Goal: Transaction & Acquisition: Purchase product/service

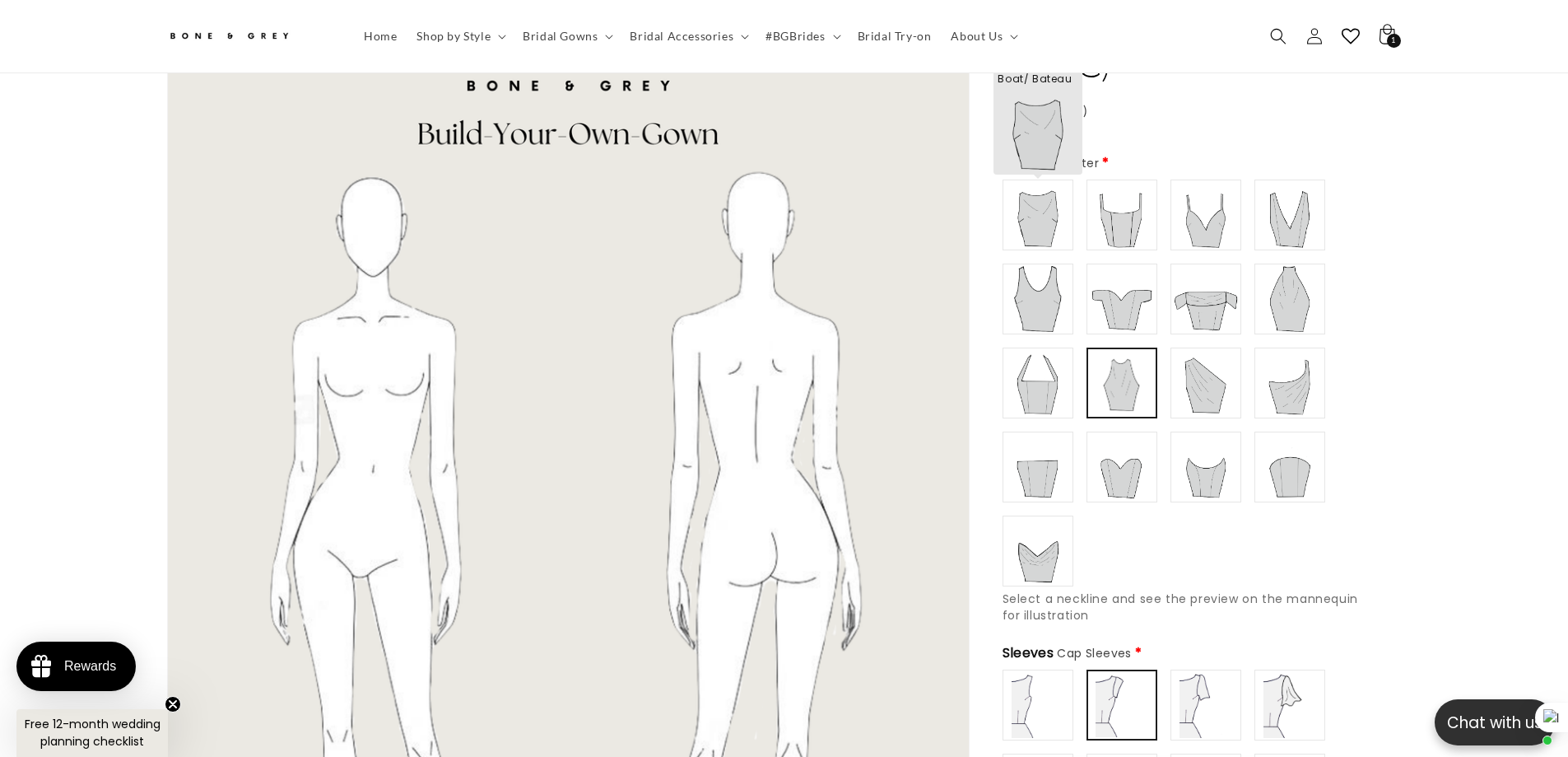
click at [1022, 213] on img at bounding box center [1038, 215] width 66 height 66
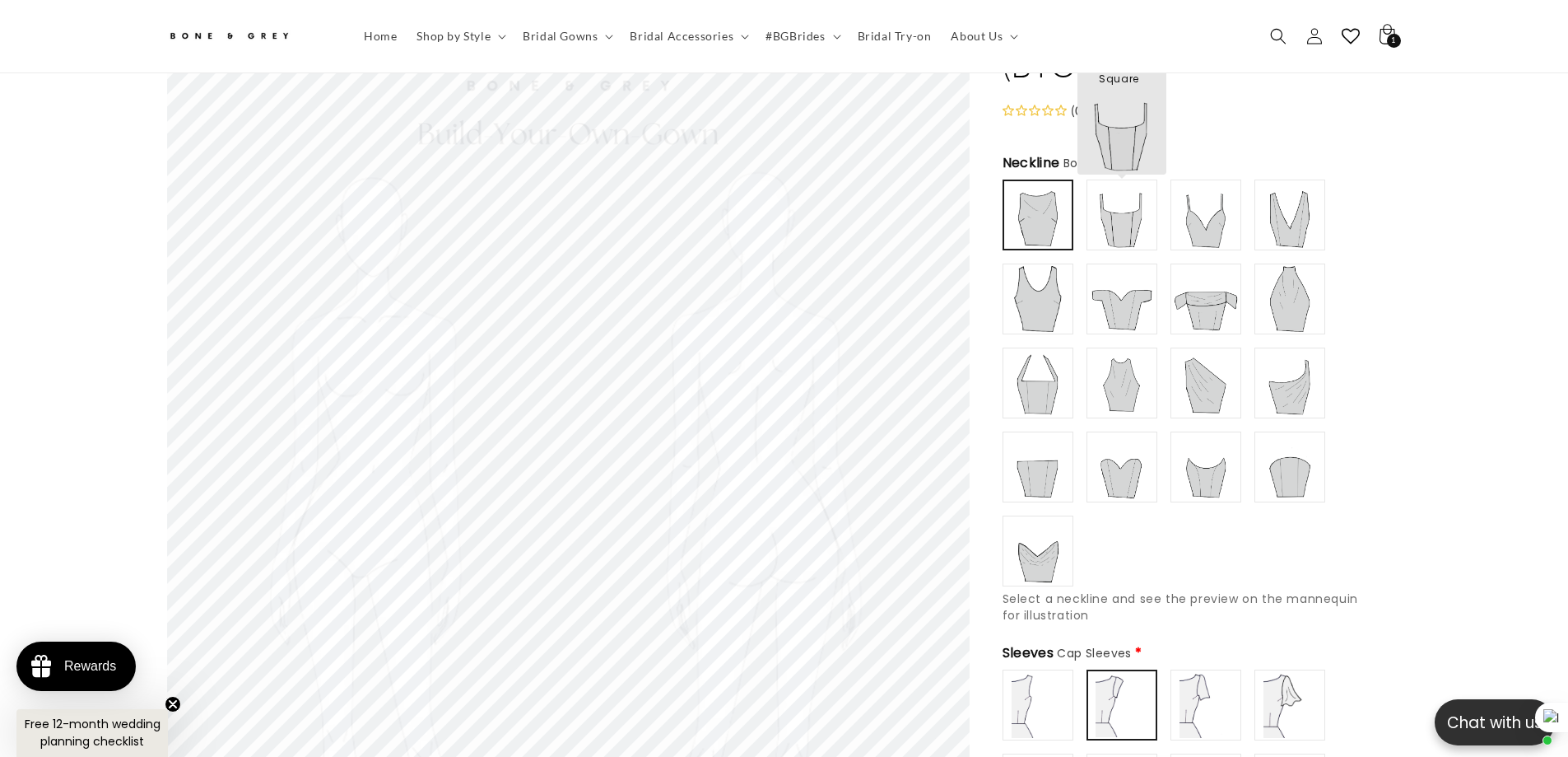
scroll to position [156, 0]
click at [1144, 203] on img at bounding box center [1122, 216] width 66 height 66
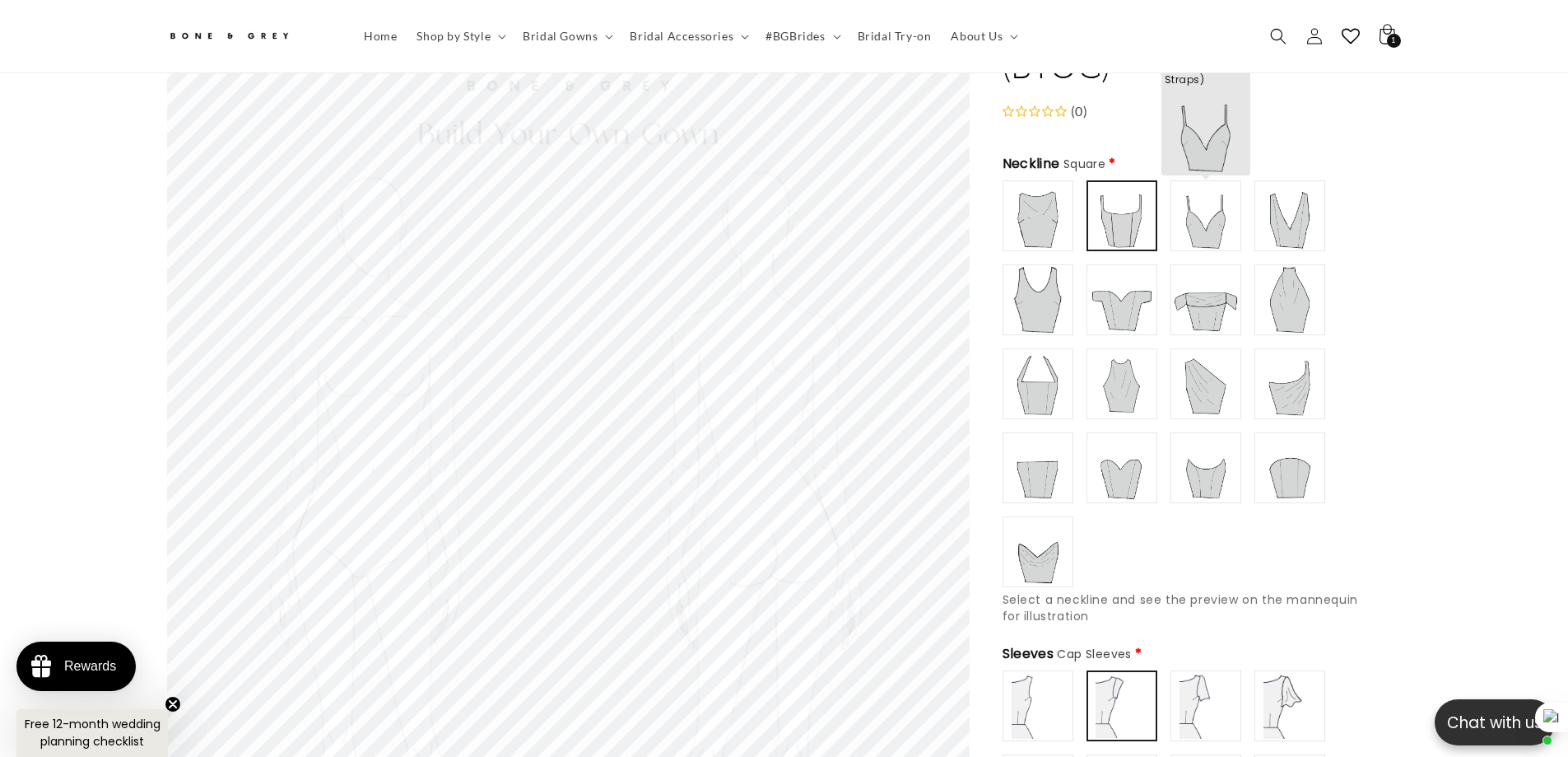
click at [1212, 210] on img at bounding box center [1206, 216] width 66 height 66
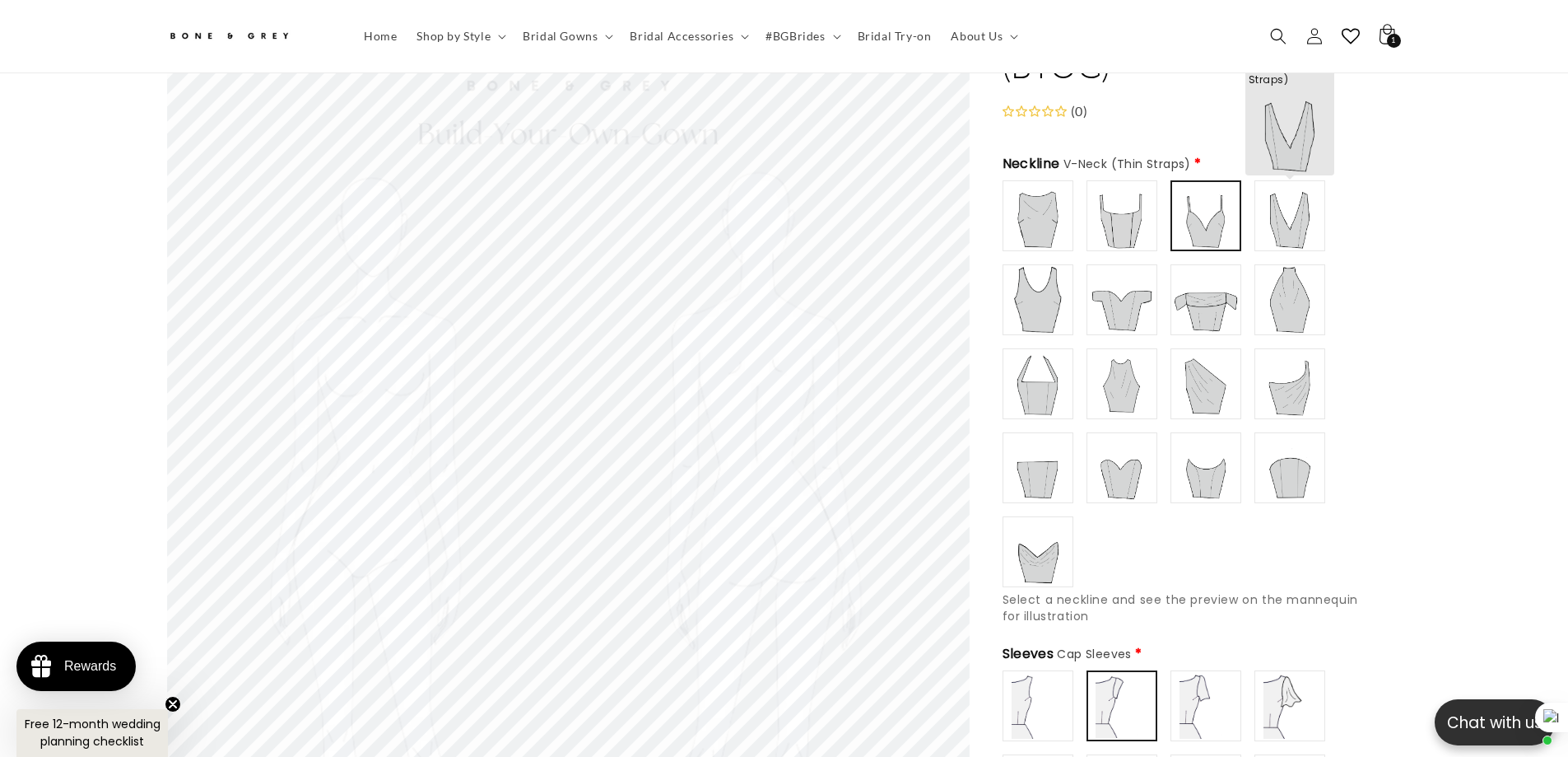
click at [1292, 214] on img at bounding box center [1290, 216] width 66 height 66
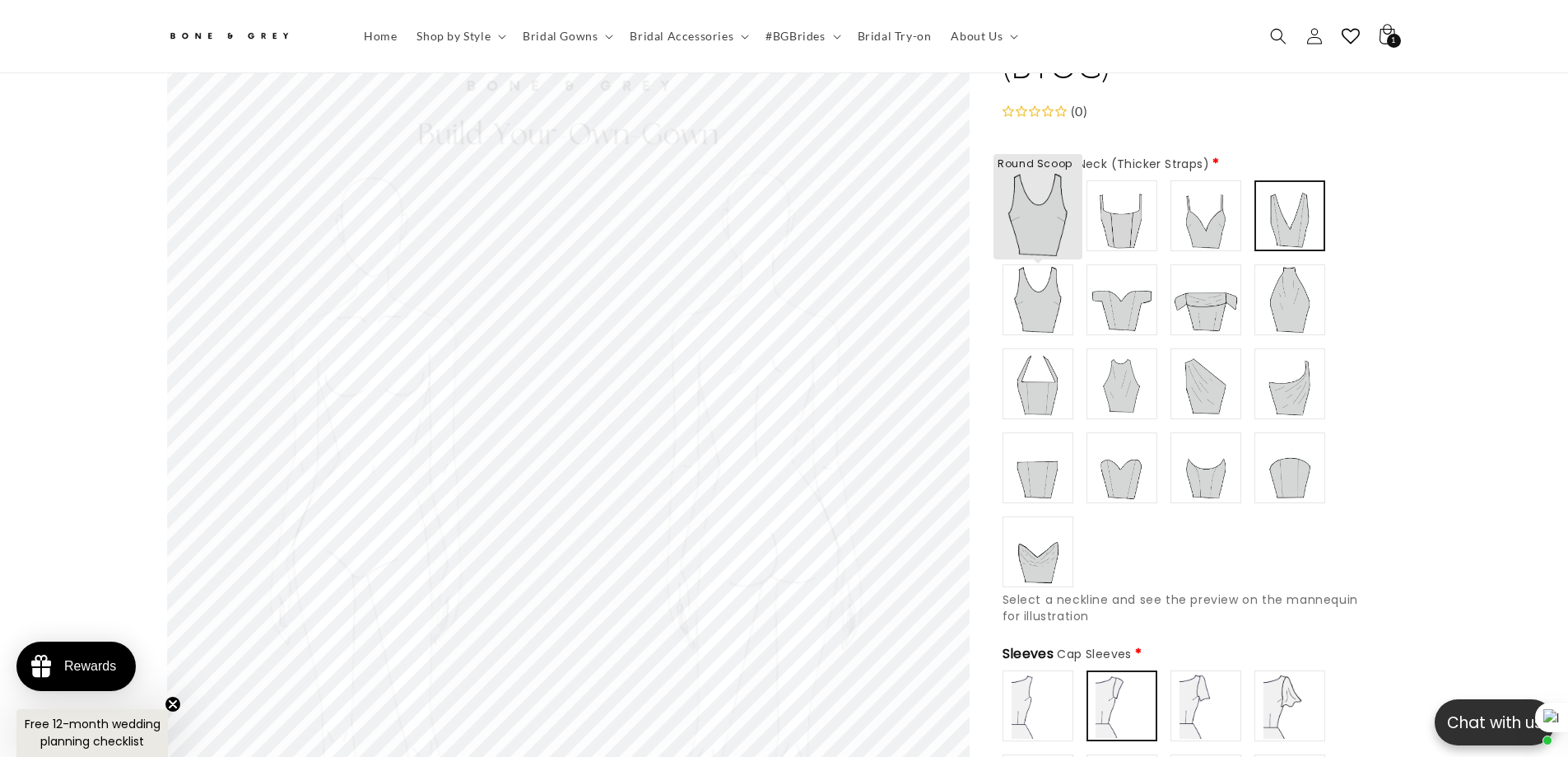
click at [1023, 284] on img at bounding box center [1038, 299] width 66 height 66
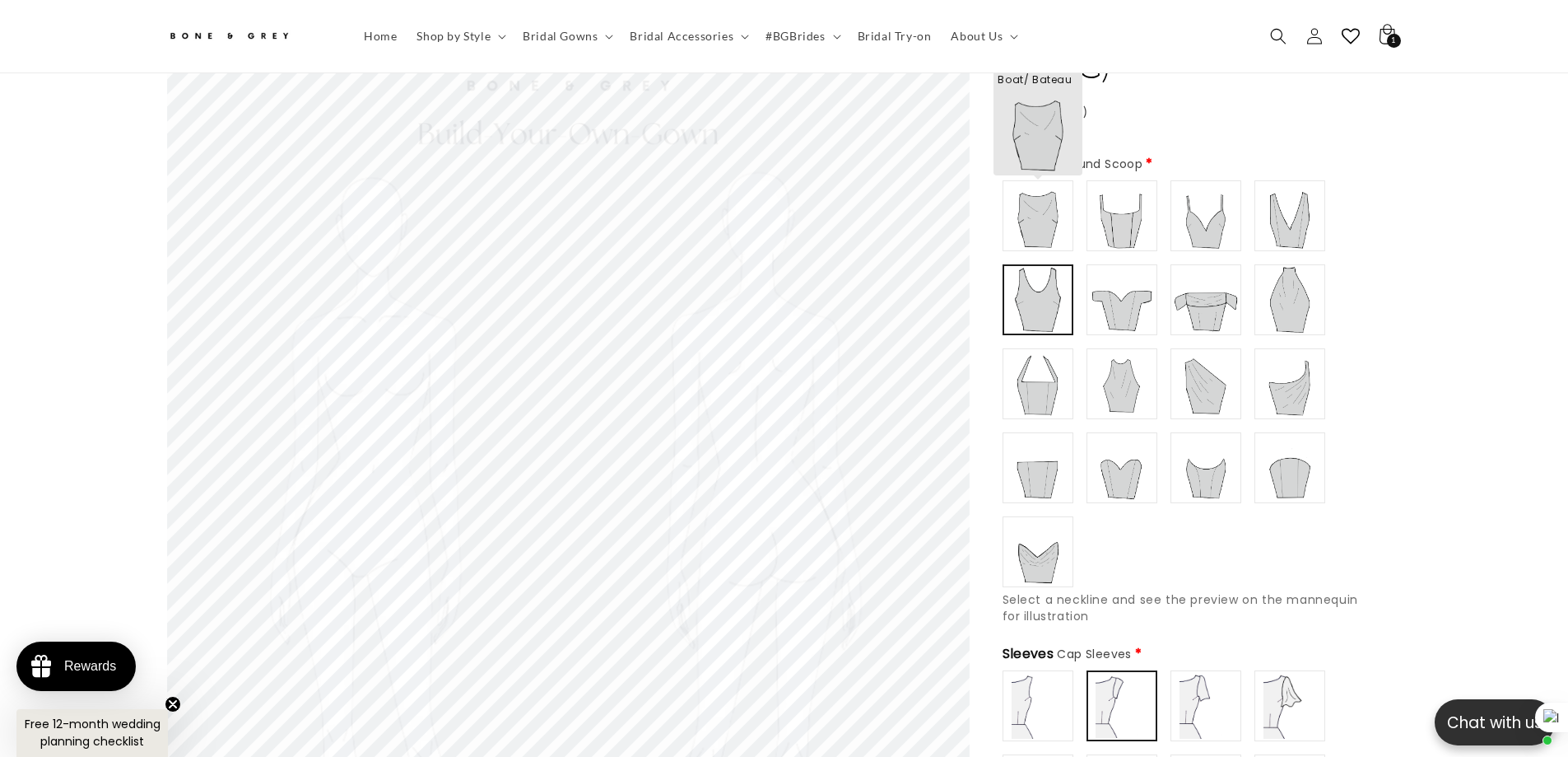
click at [1064, 210] on img at bounding box center [1038, 216] width 66 height 66
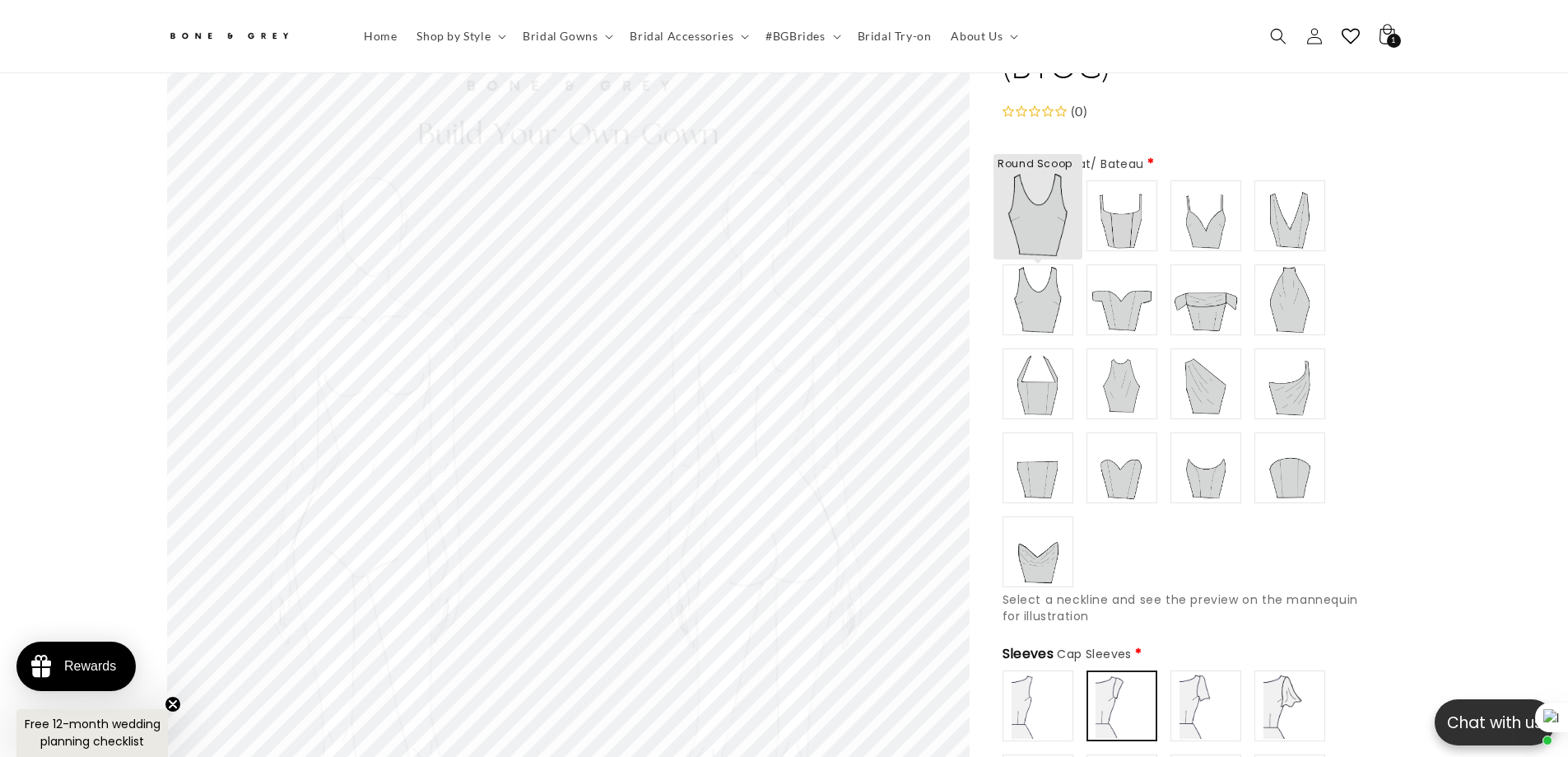
click at [1034, 278] on img at bounding box center [1038, 299] width 66 height 66
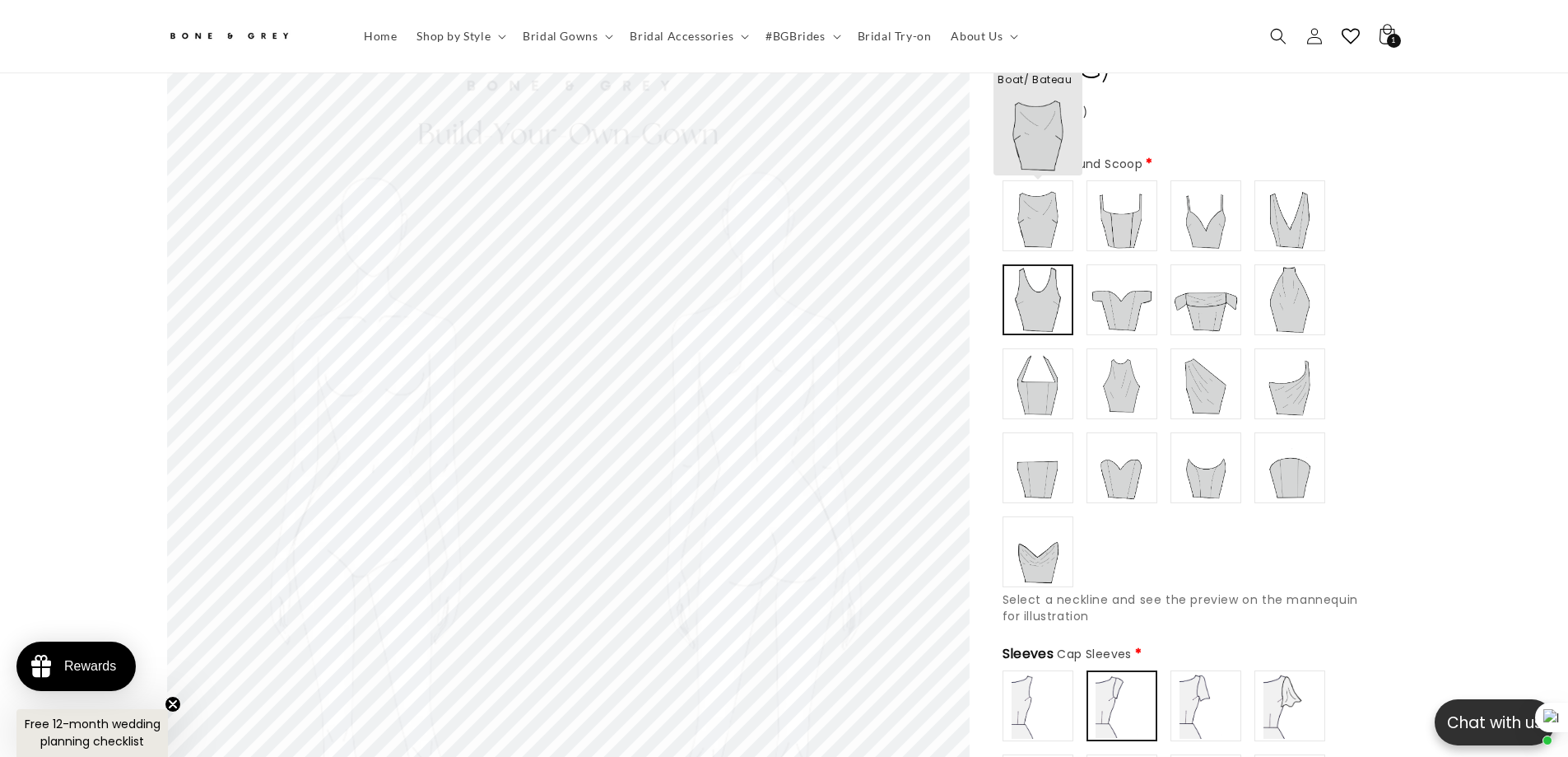
scroll to position [0, 906]
click at [1050, 214] on img at bounding box center [1038, 216] width 66 height 66
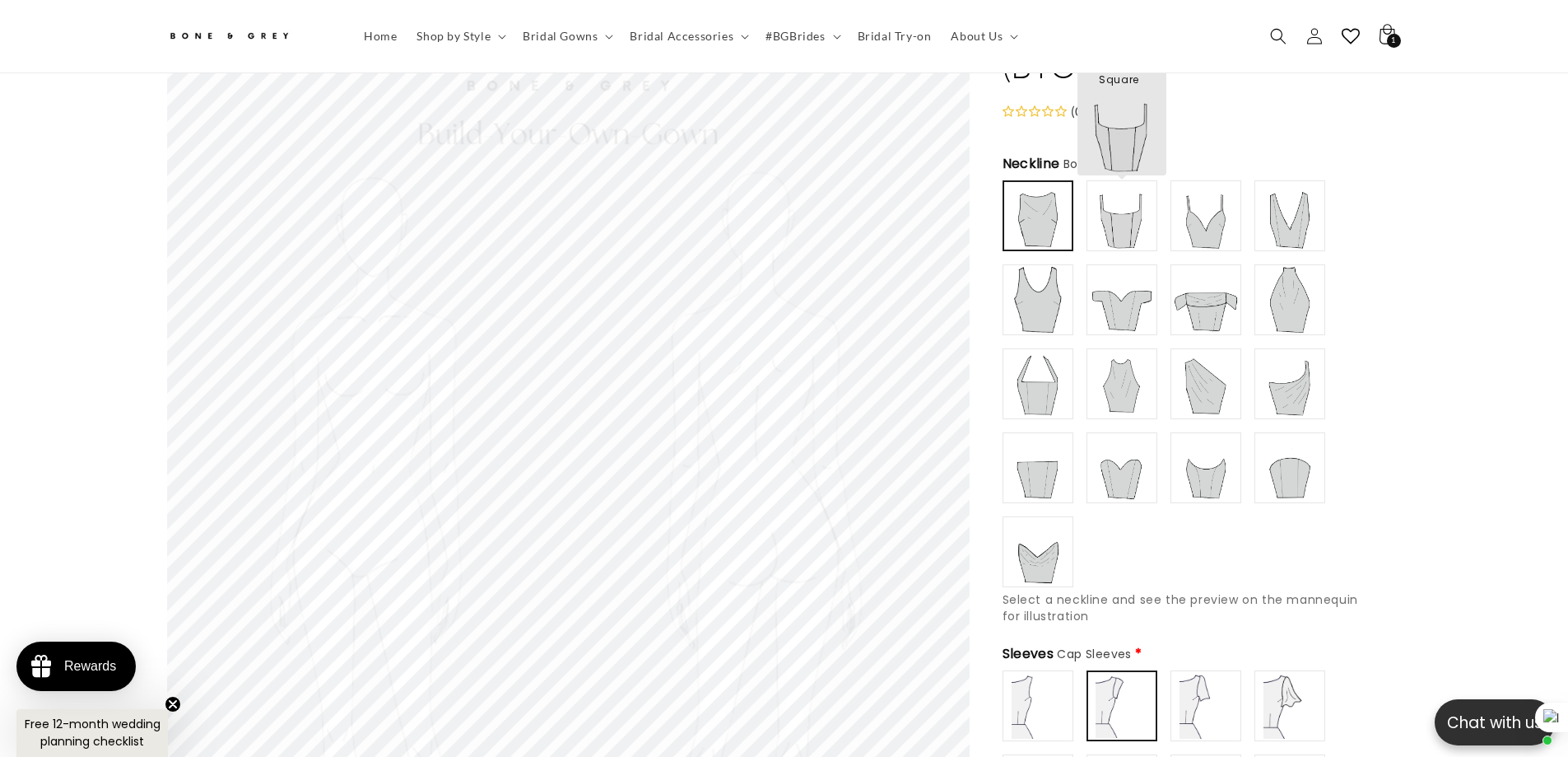
click at [1127, 212] on img at bounding box center [1122, 216] width 66 height 66
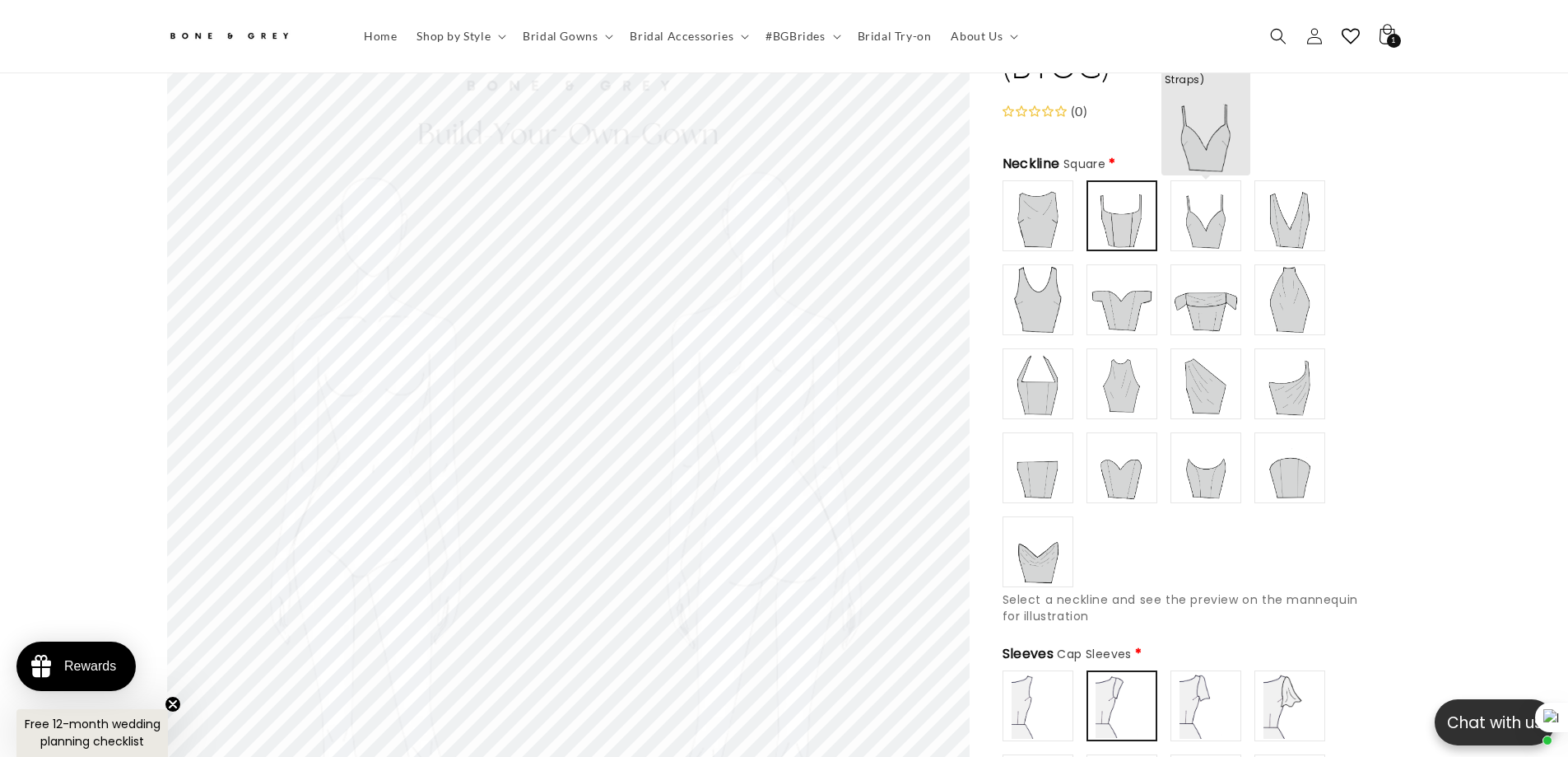
click at [1203, 212] on img at bounding box center [1206, 216] width 66 height 66
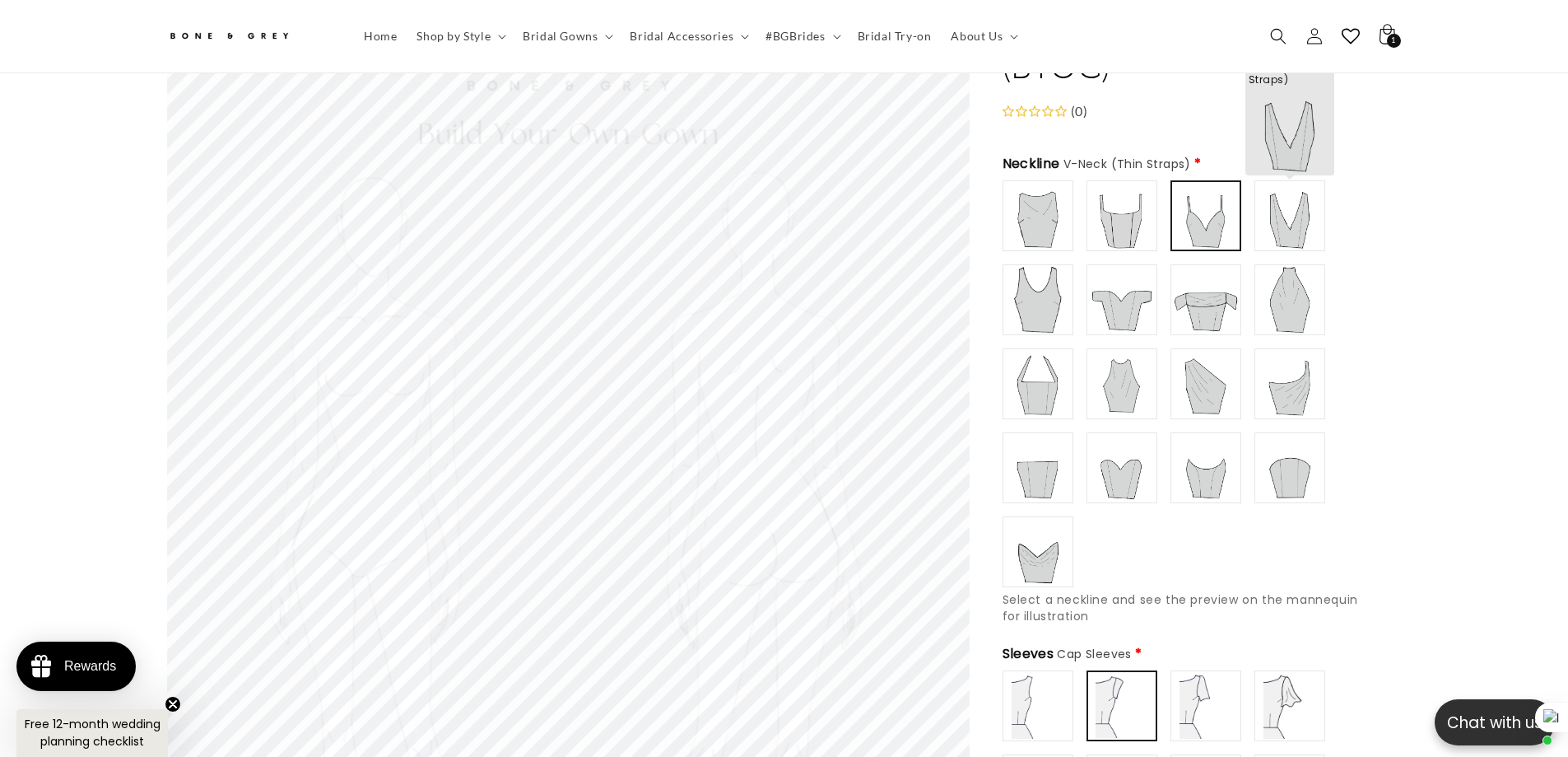
click at [1280, 212] on img at bounding box center [1290, 216] width 66 height 66
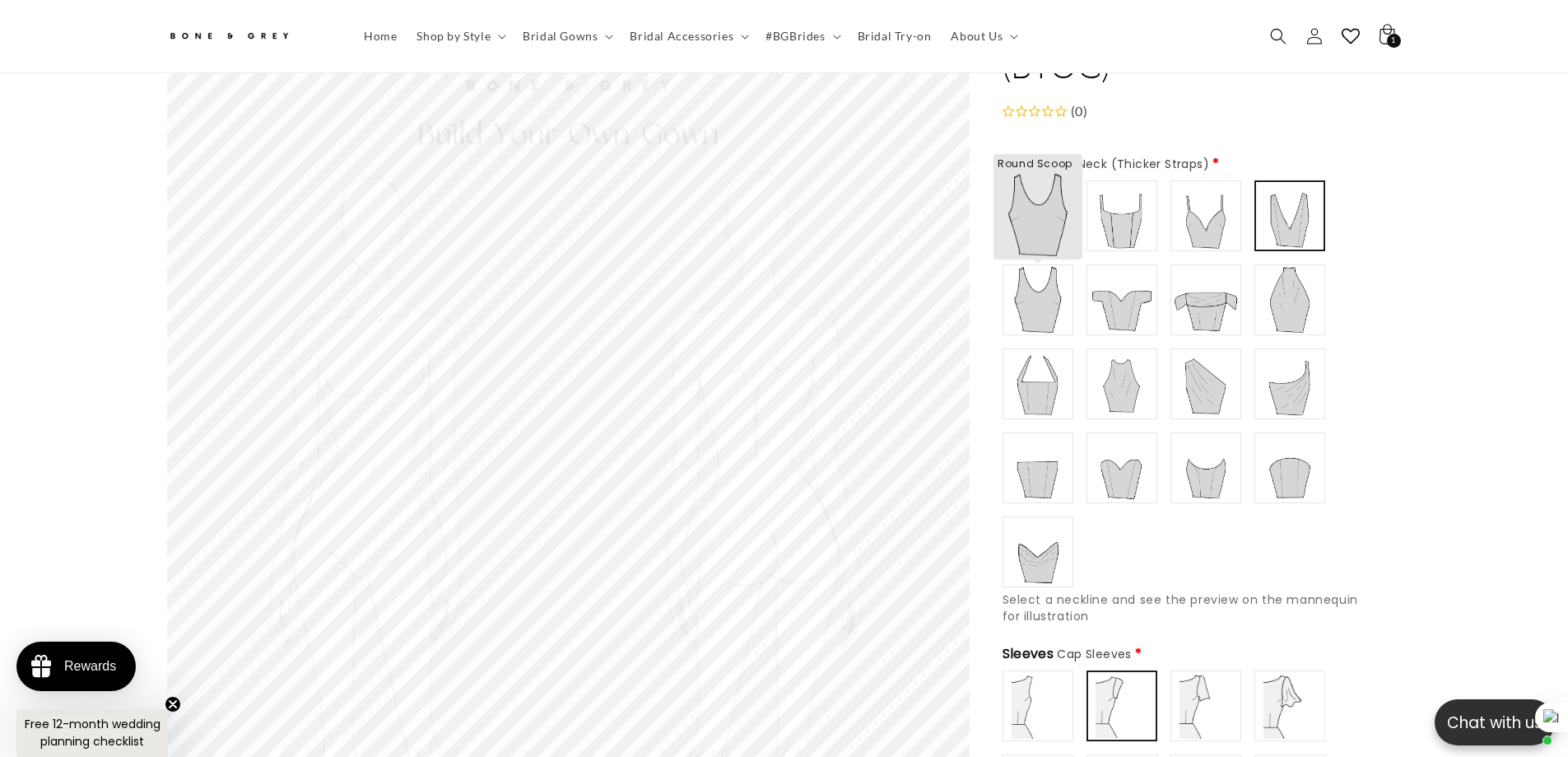
click at [1060, 269] on img at bounding box center [1038, 299] width 66 height 66
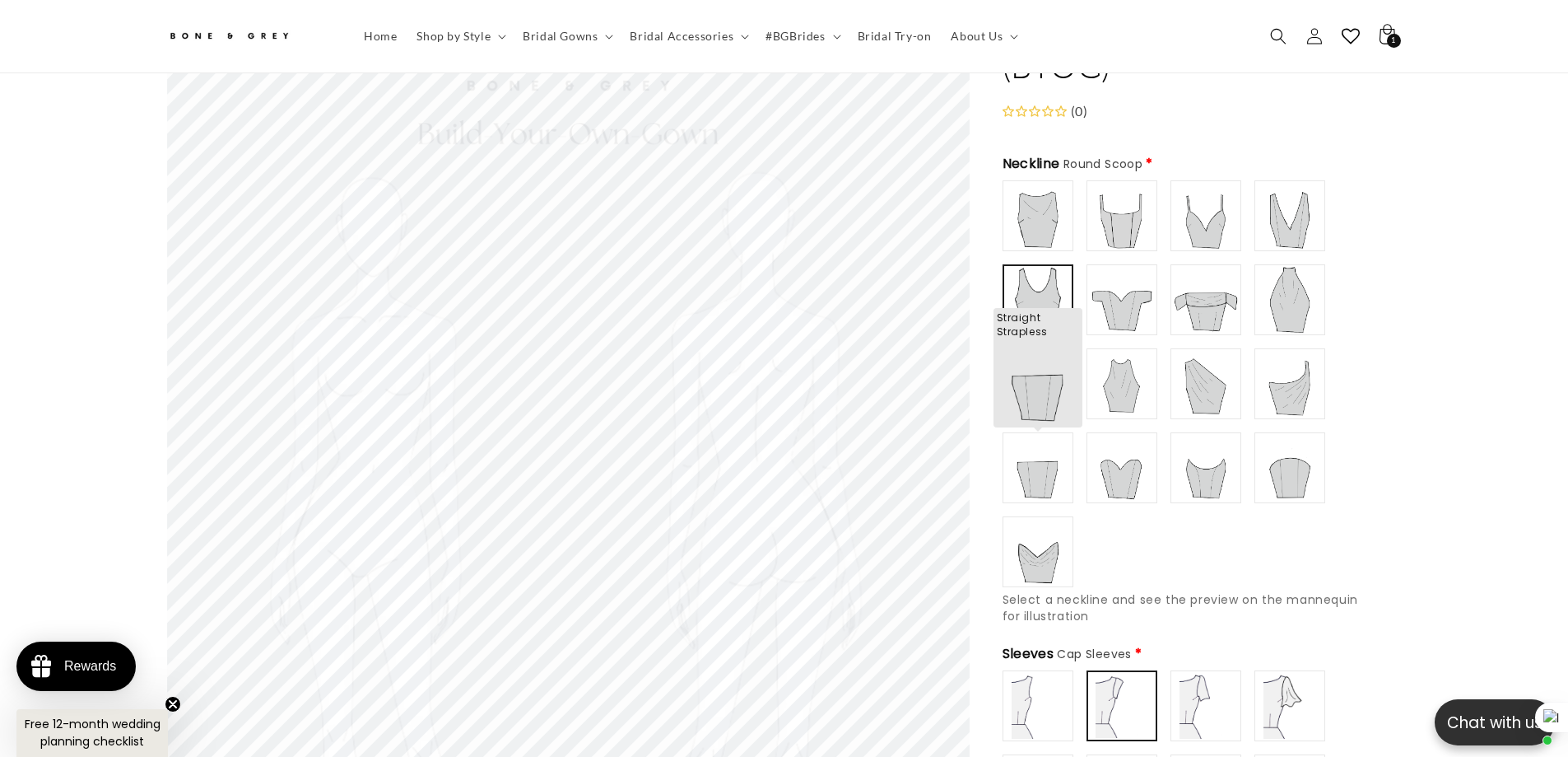
click at [1039, 469] on img at bounding box center [1038, 467] width 66 height 66
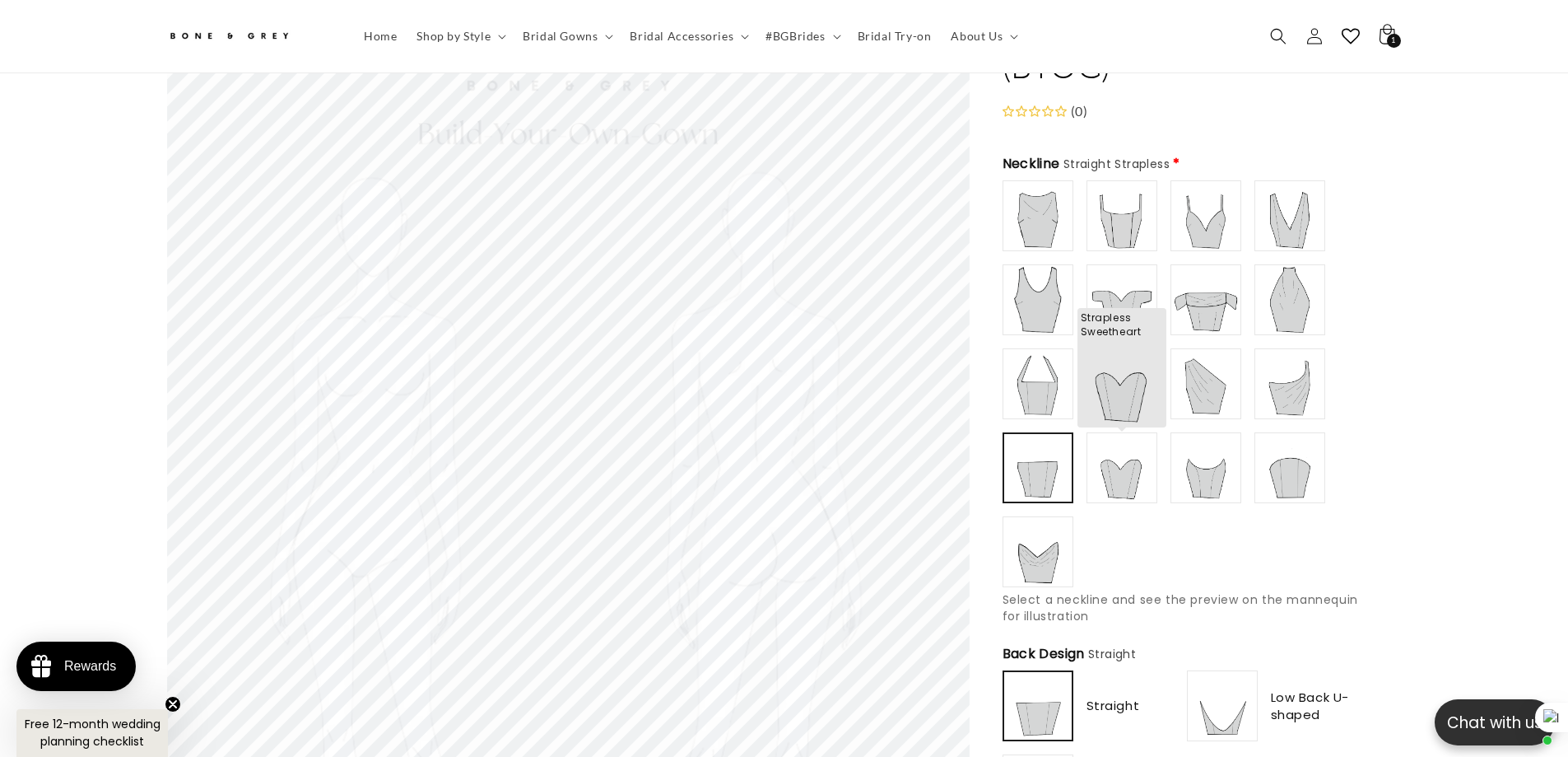
click at [1137, 461] on img at bounding box center [1122, 467] width 66 height 66
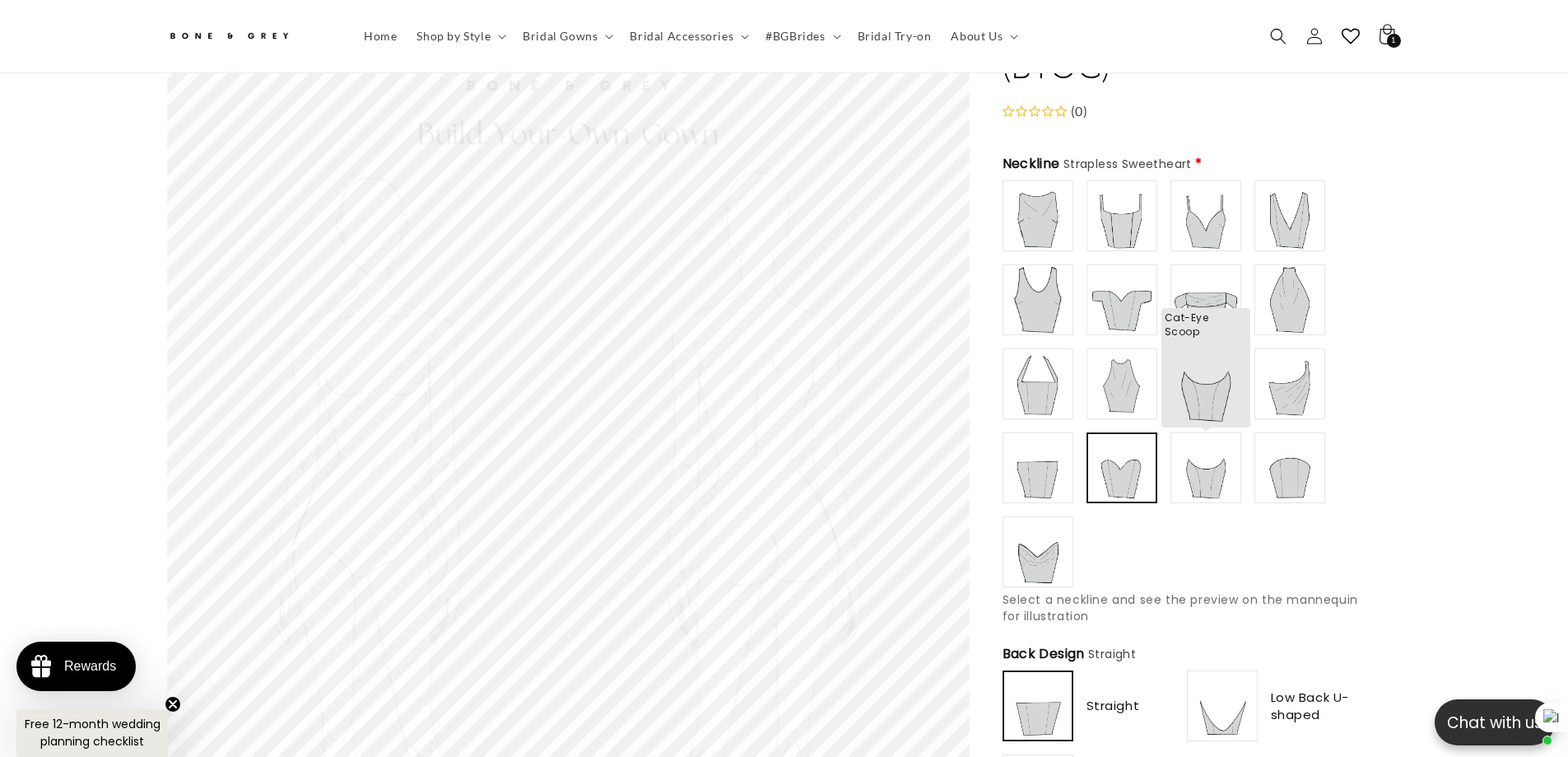
click at [1192, 459] on img at bounding box center [1206, 467] width 66 height 66
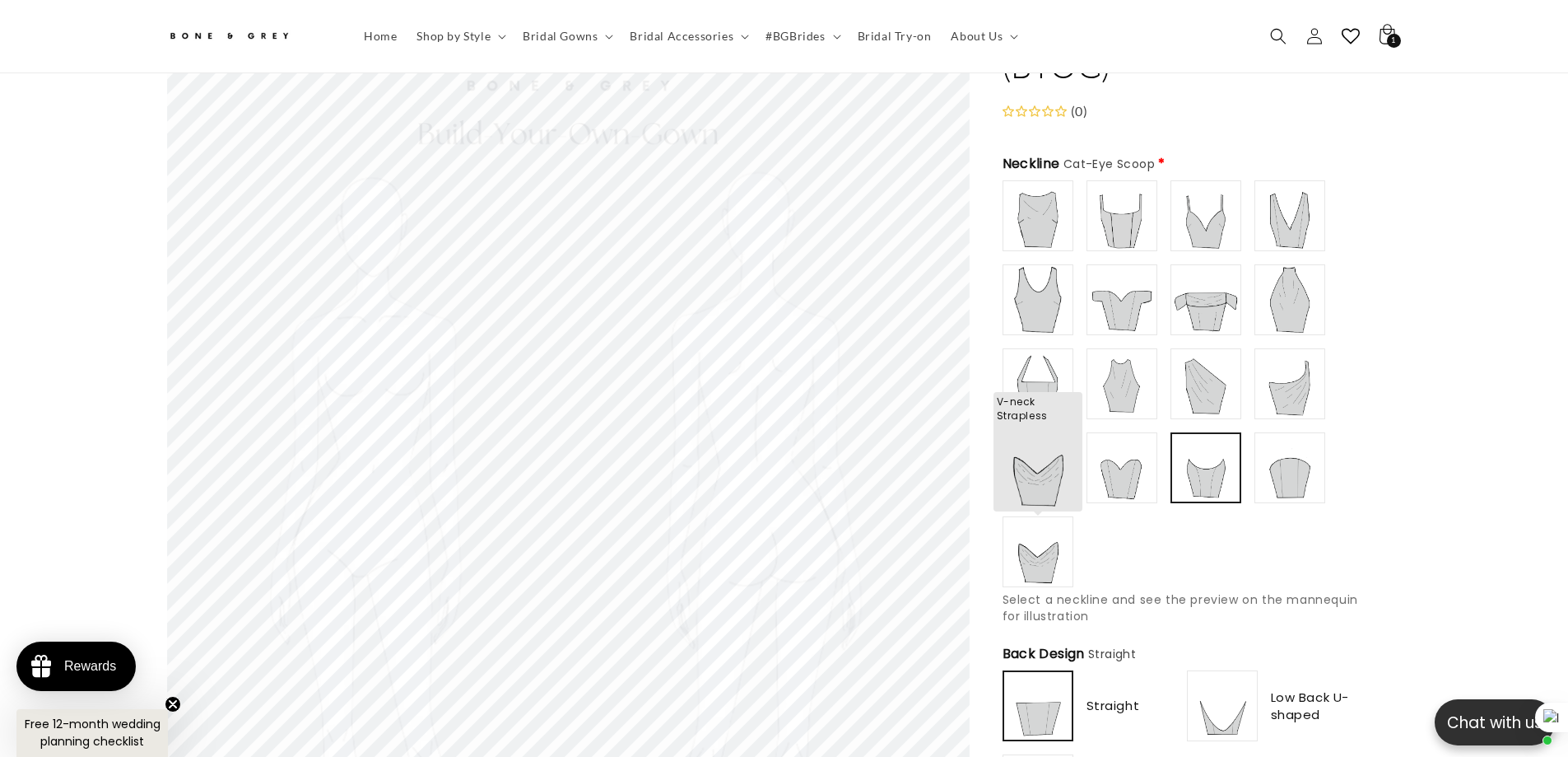
click at [1042, 546] on img at bounding box center [1038, 552] width 66 height 66
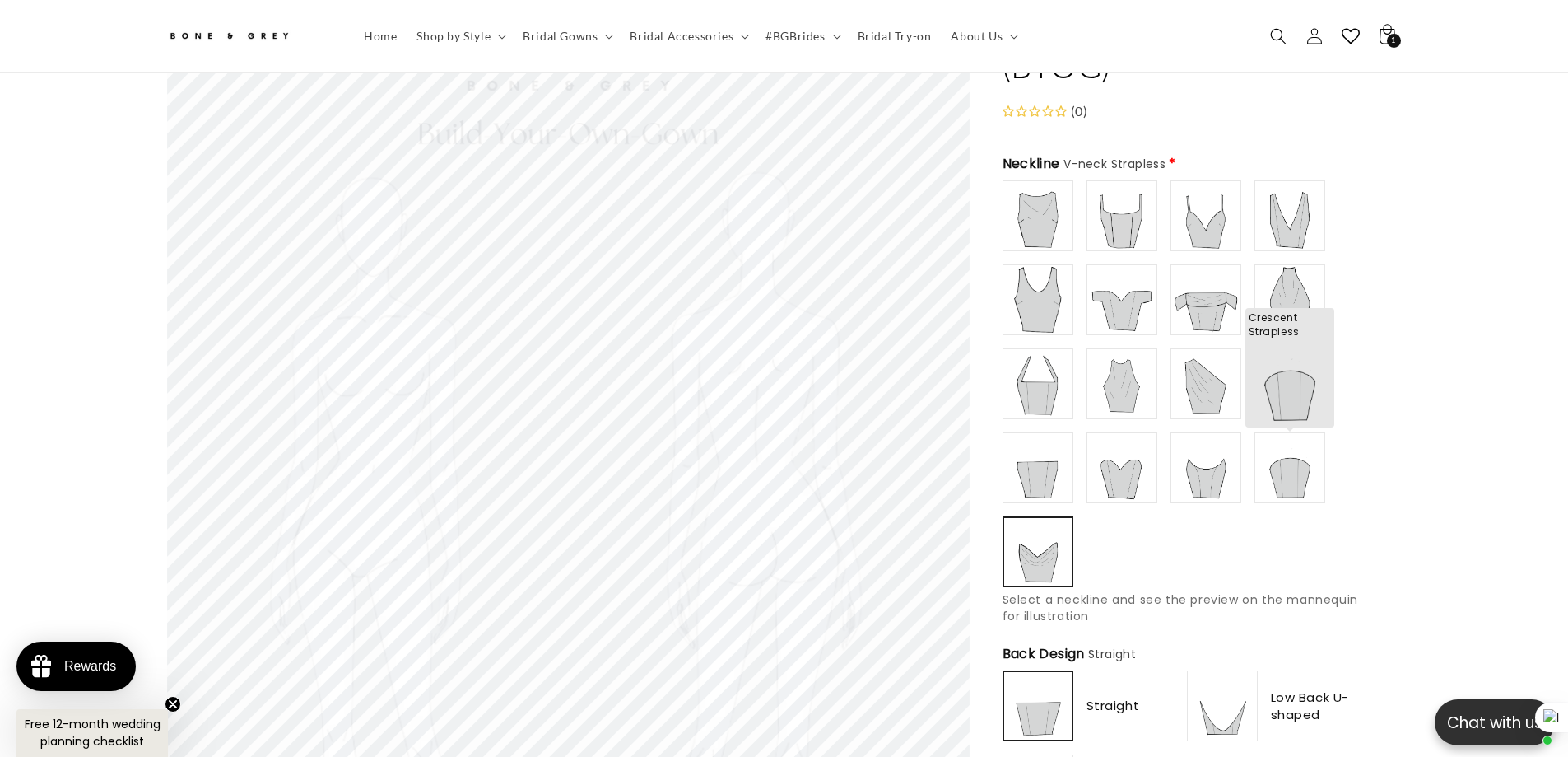
click at [1283, 466] on img at bounding box center [1290, 467] width 66 height 66
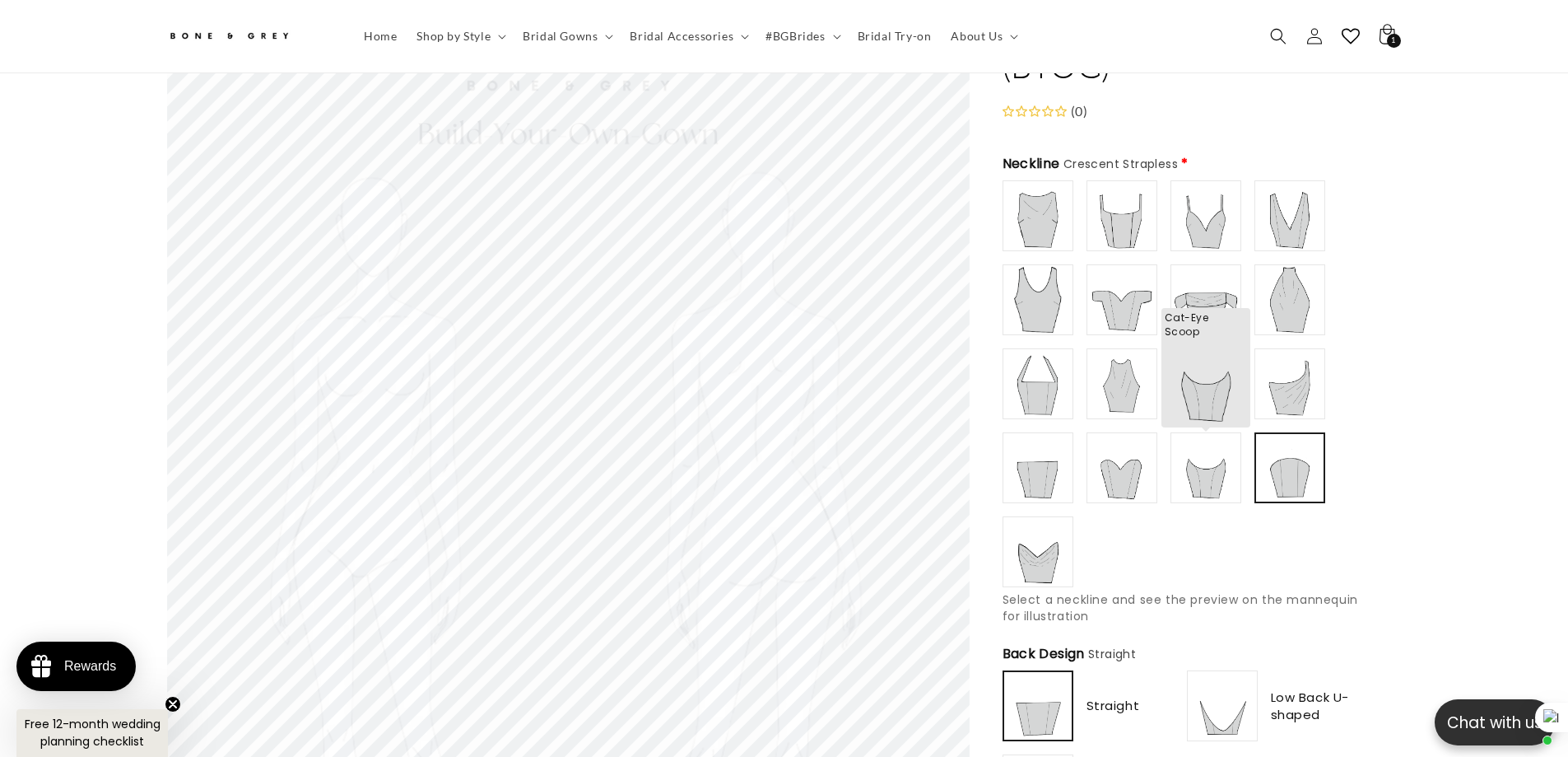
type input "**********"
click at [1210, 478] on img at bounding box center [1206, 467] width 66 height 66
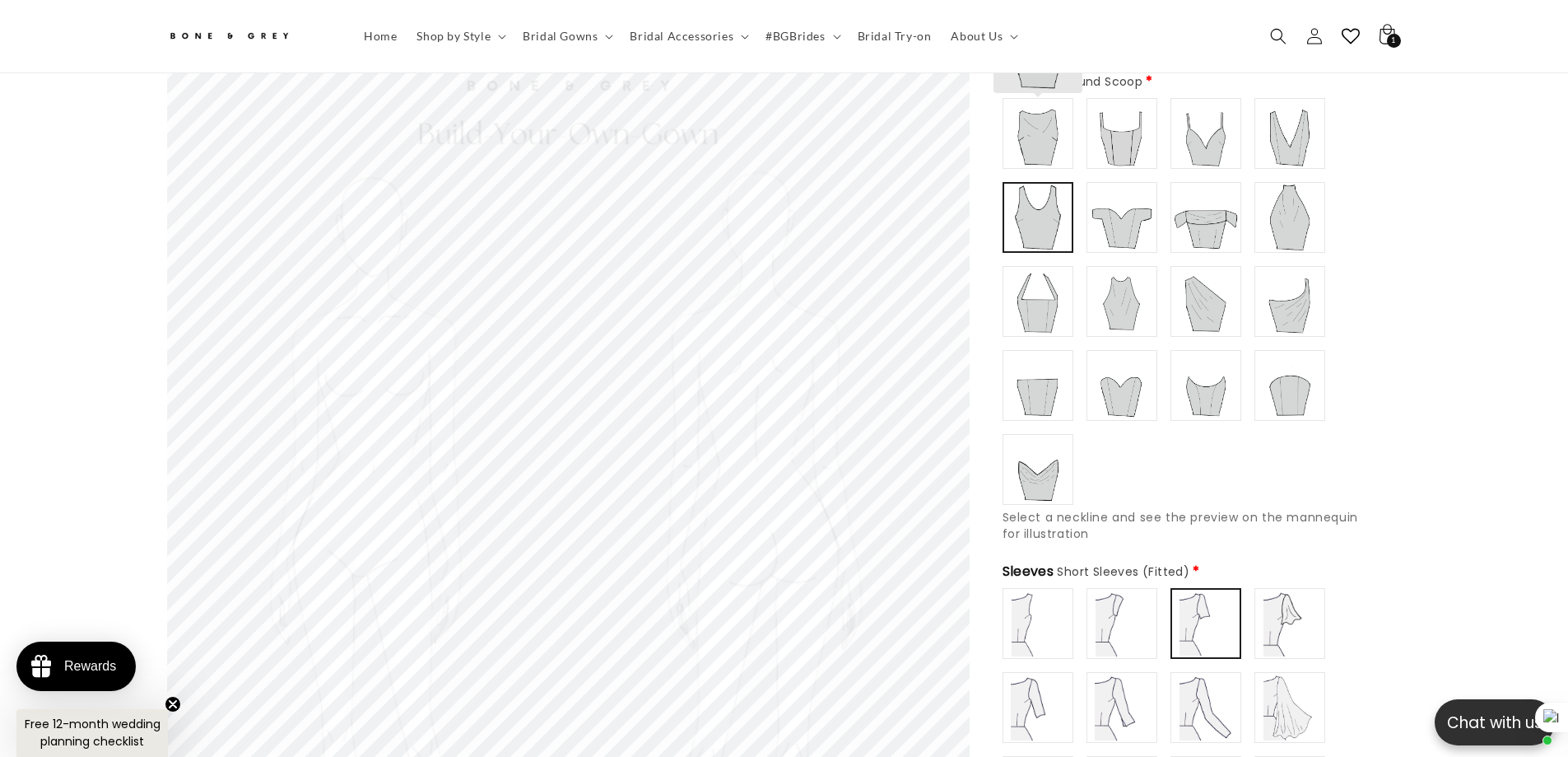
click at [1057, 137] on img at bounding box center [1038, 134] width 66 height 66
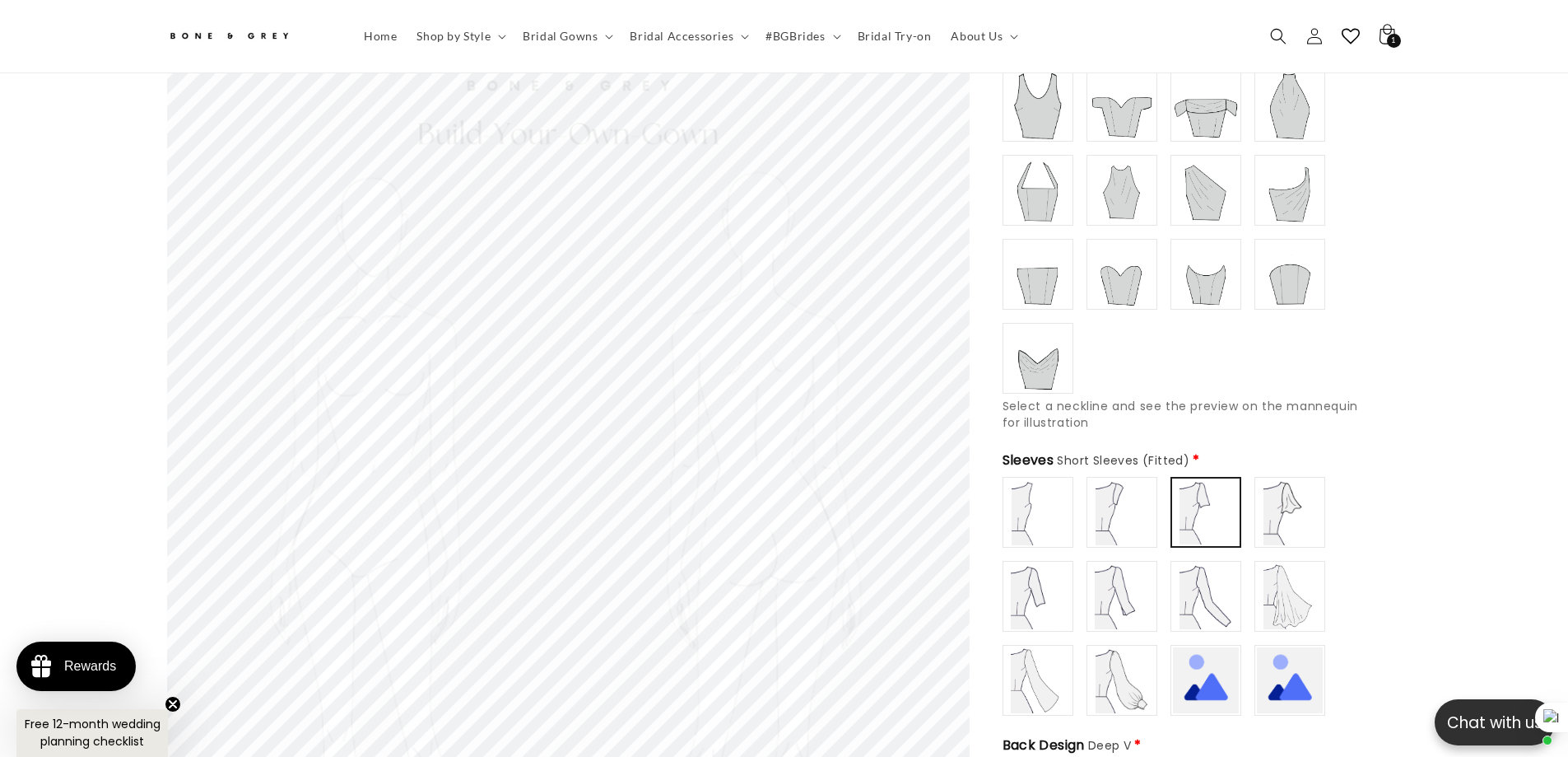
scroll to position [156, 0]
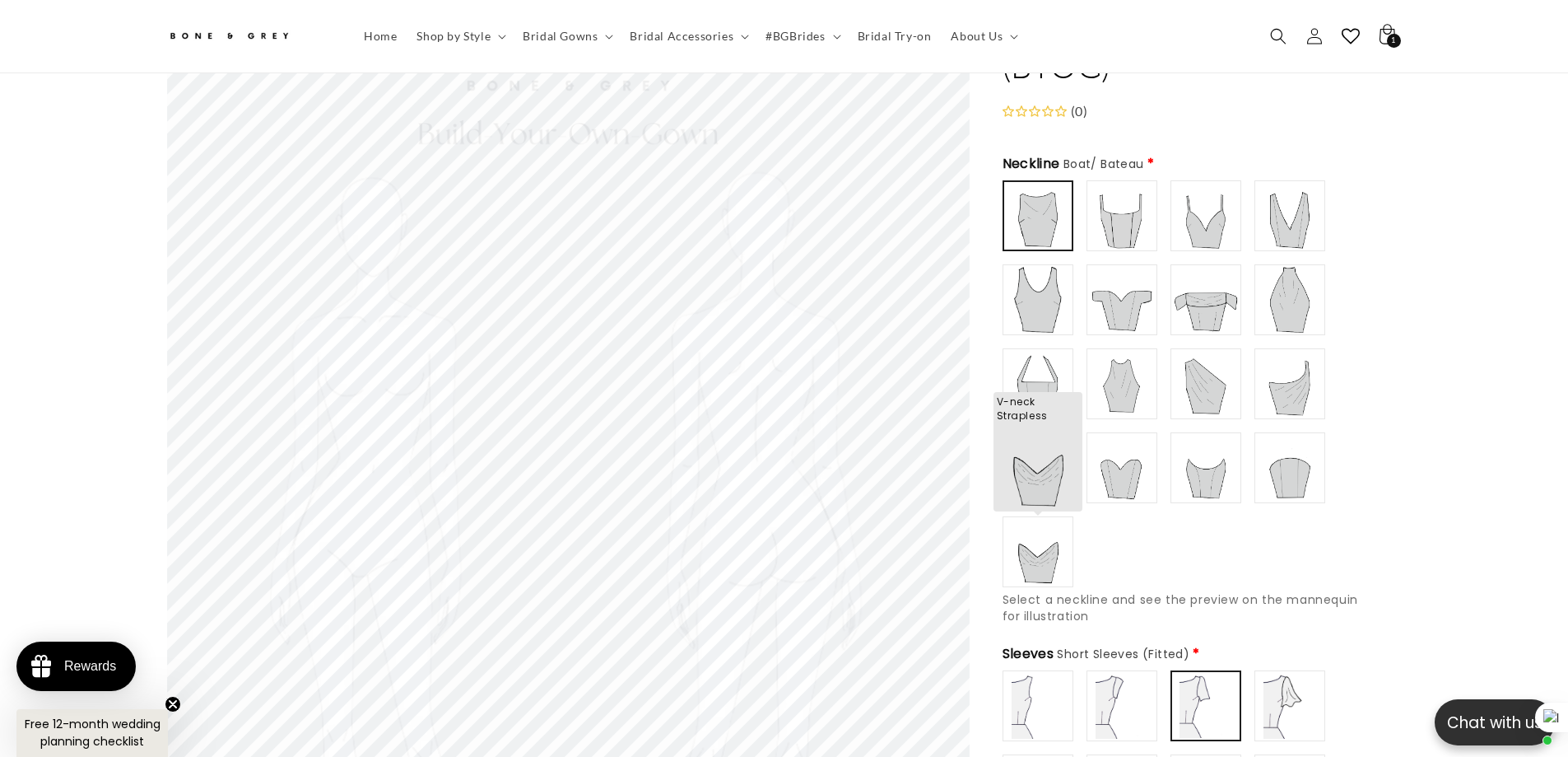
type input "**********"
click at [1063, 545] on img at bounding box center [1038, 552] width 66 height 66
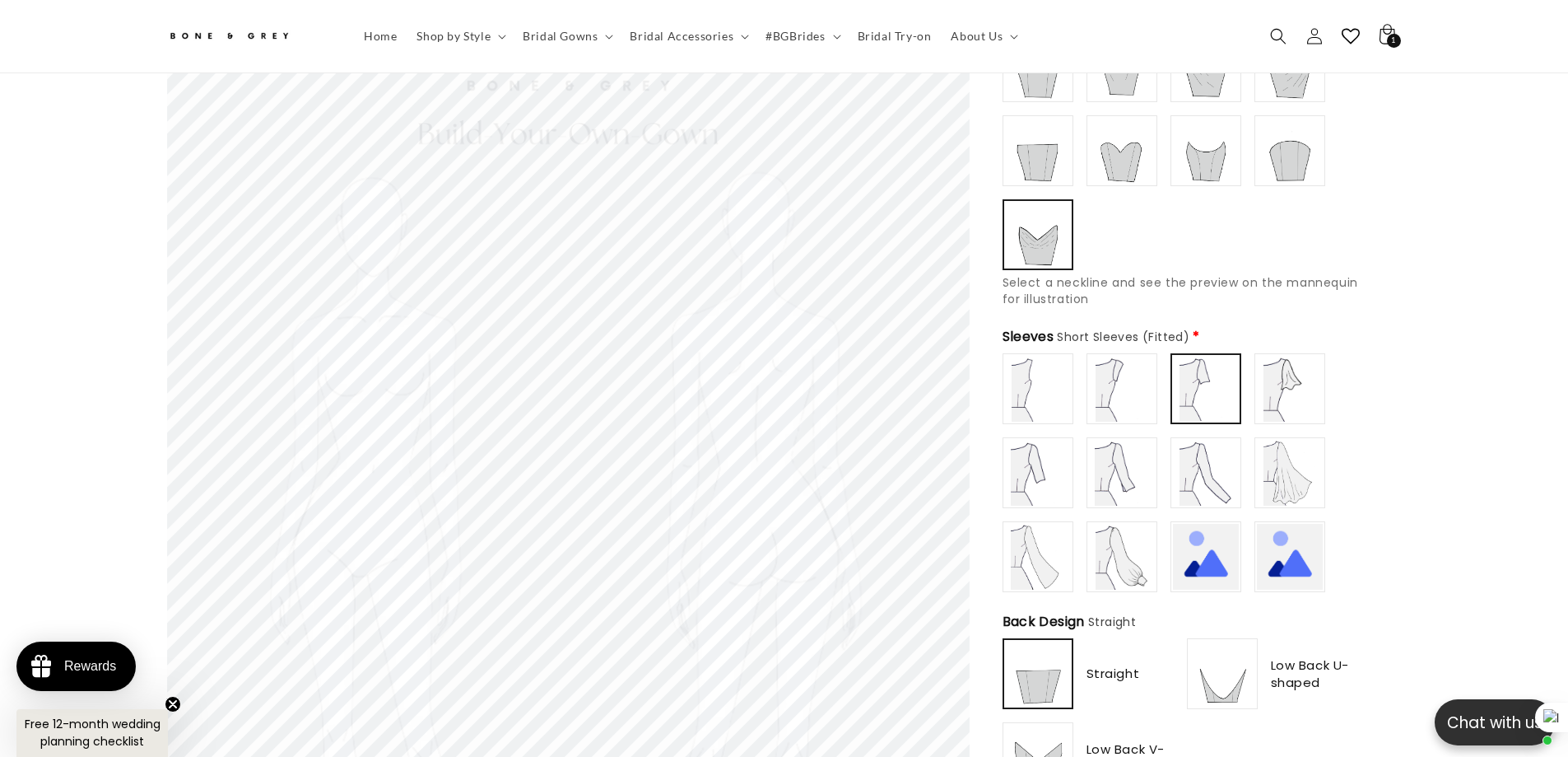
scroll to position [485, 0]
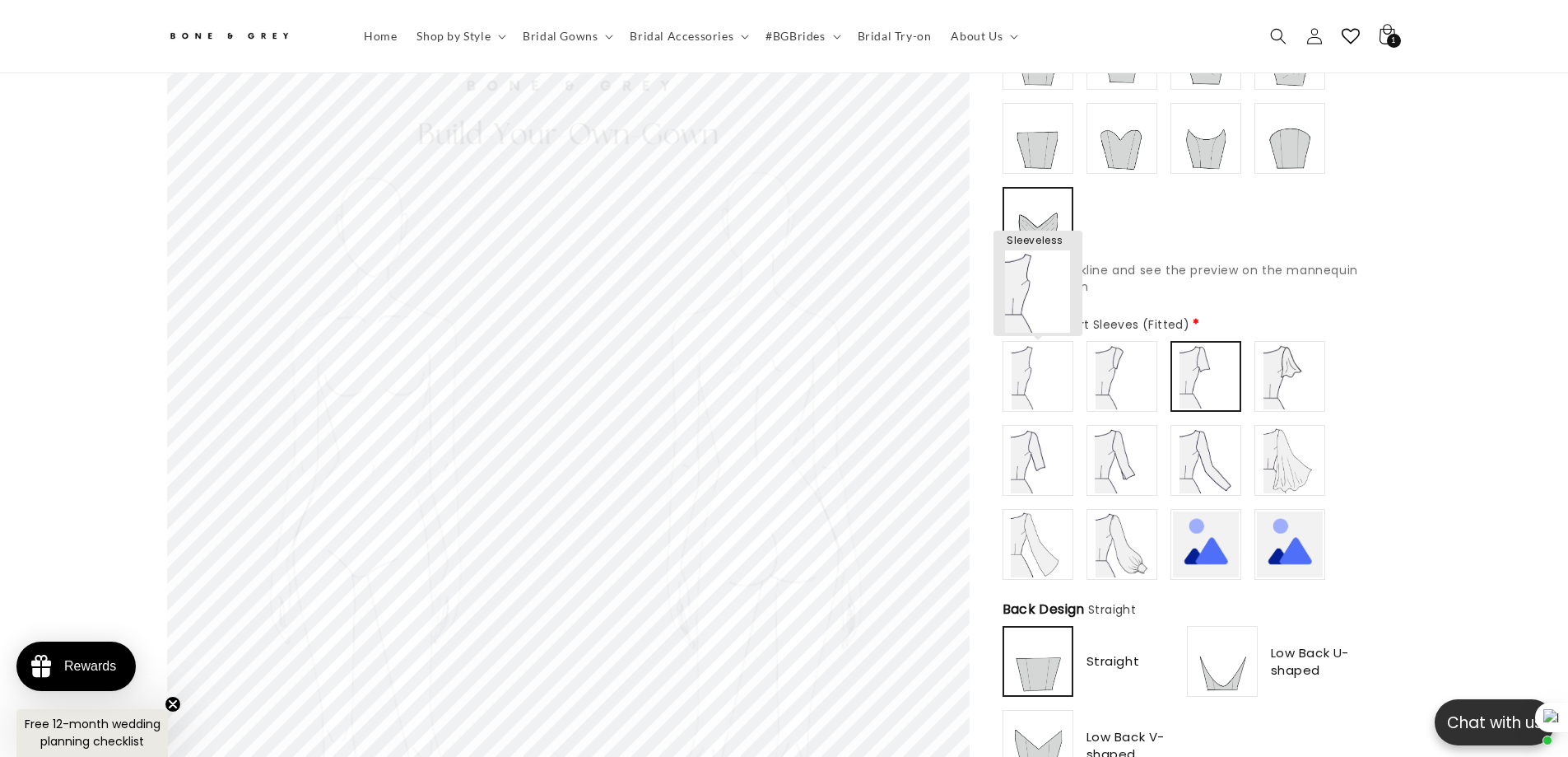
type input "**********"
click at [1023, 356] on img at bounding box center [1038, 376] width 66 height 66
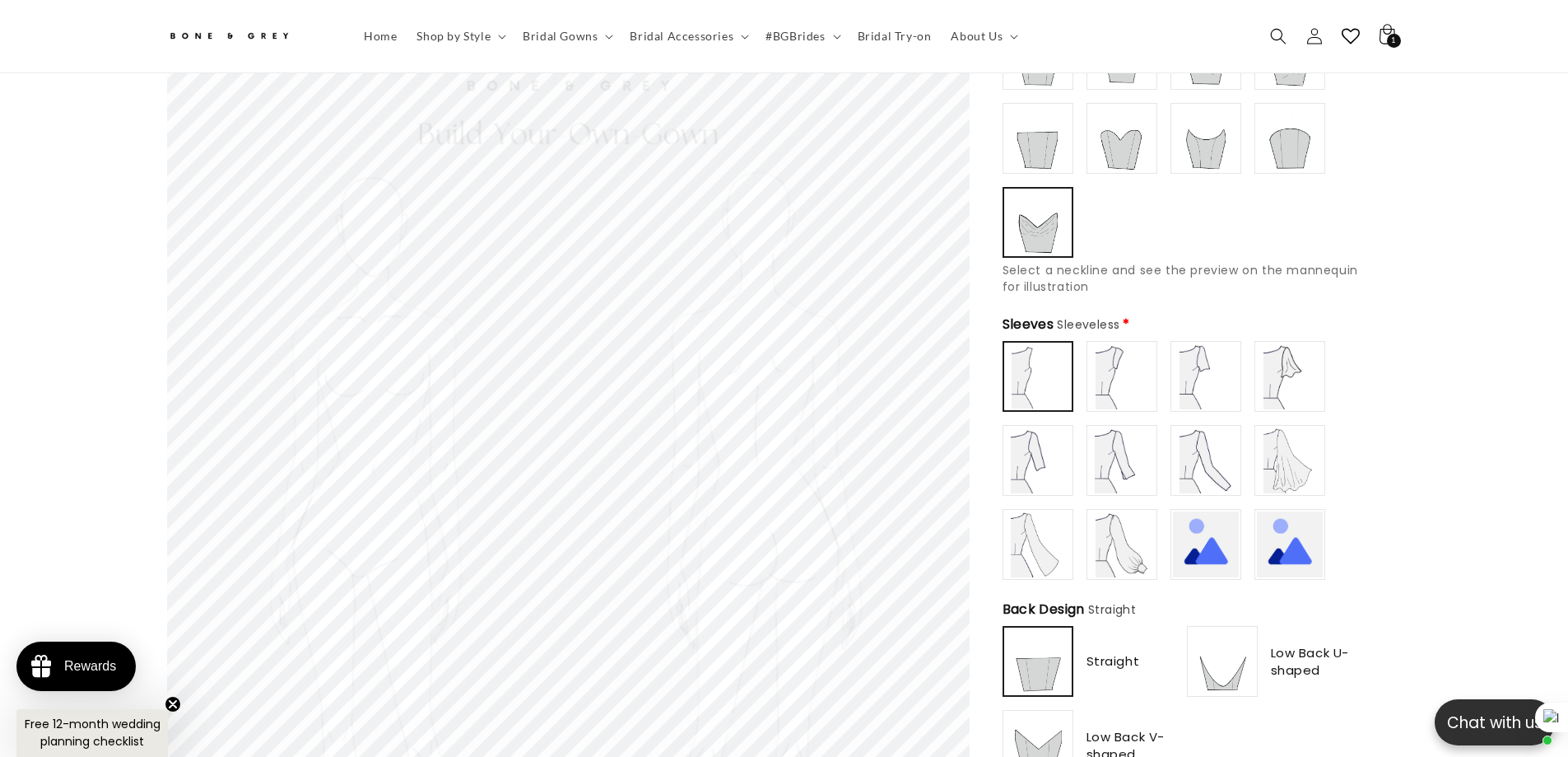
scroll to position [0, 0]
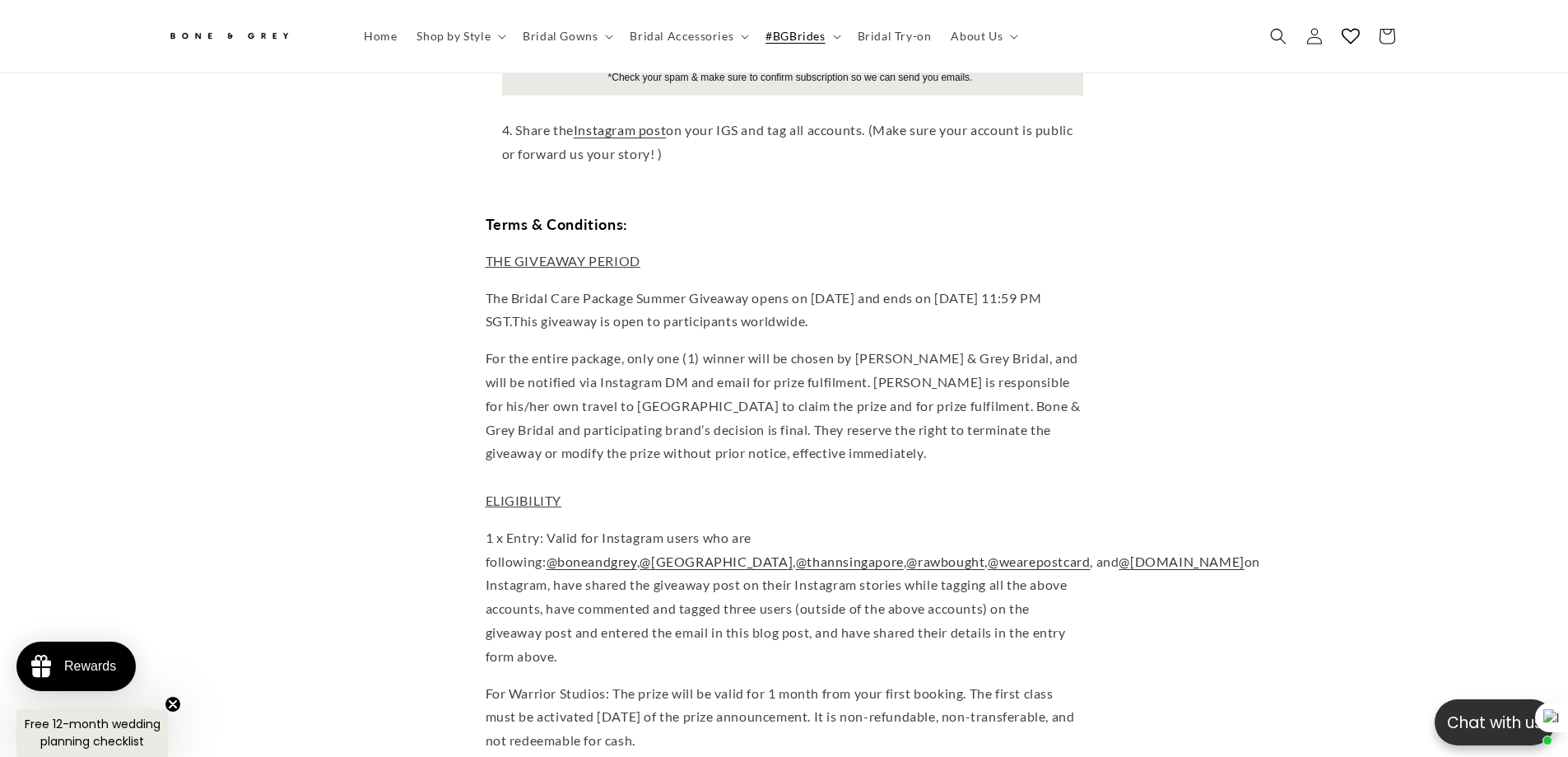
scroll to position [0, 453]
